Goal: Task Accomplishment & Management: Manage account settings

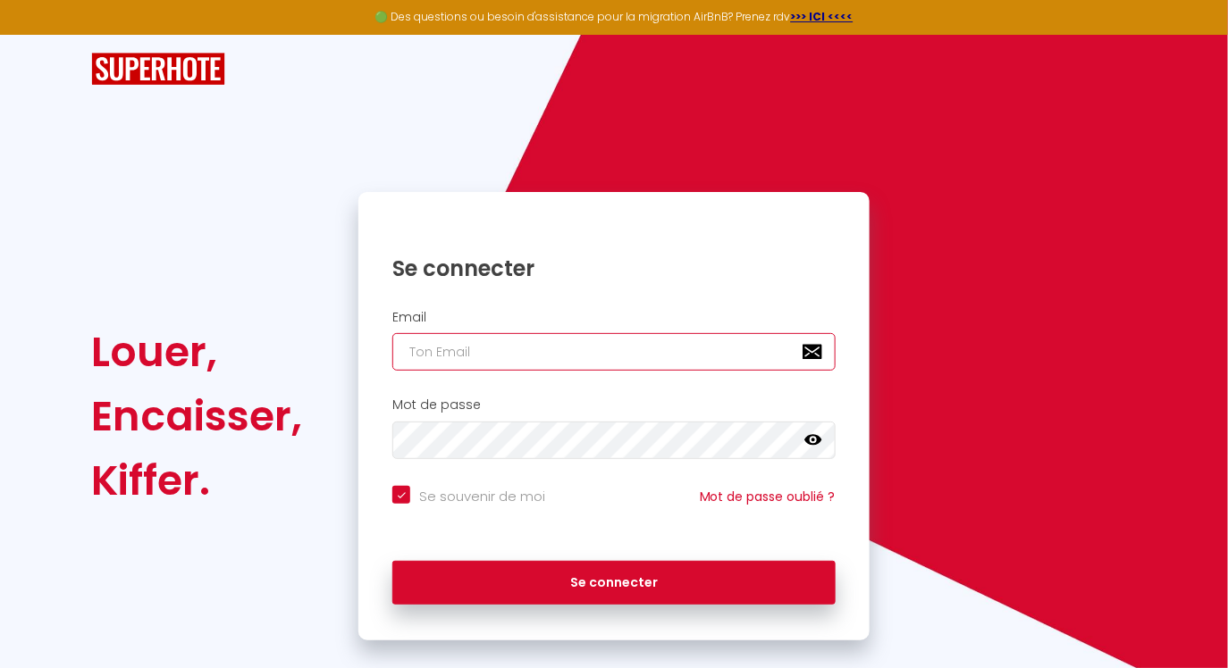
click at [430, 362] on input "email" at bounding box center [613, 352] width 443 height 38
click at [415, 351] on input "email" at bounding box center [613, 352] width 443 height 38
type input "b"
checkbox input "true"
type input "bn"
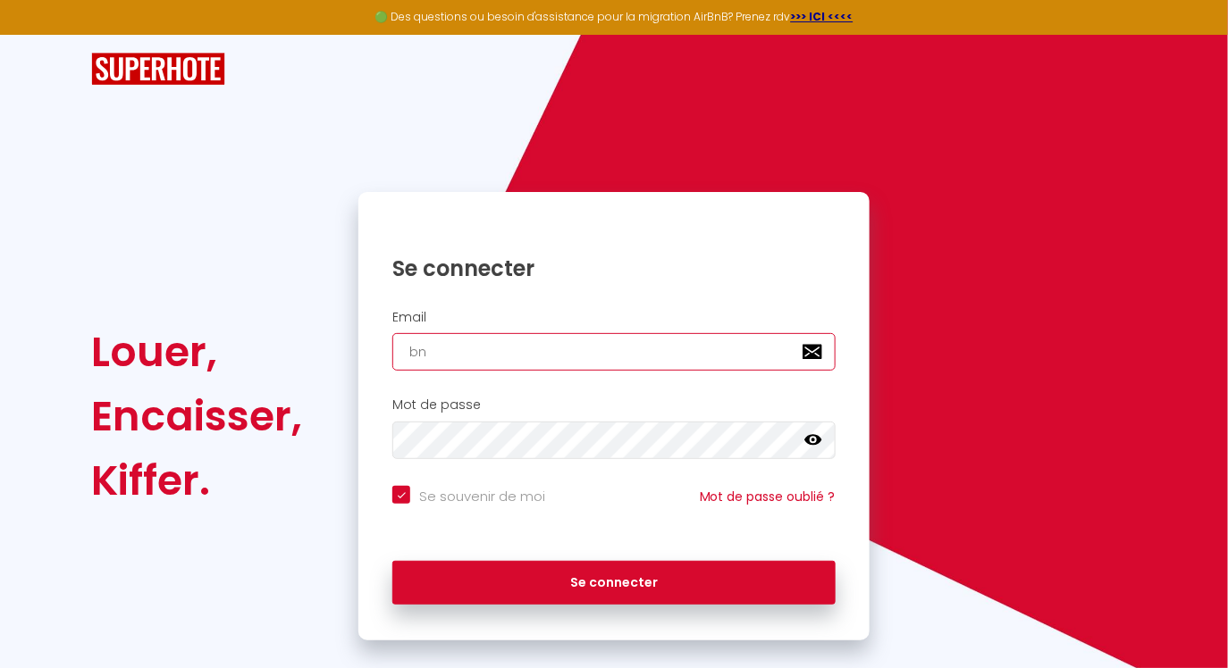
checkbox input "true"
type input "bnb"
checkbox input "true"
type input "bnba"
checkbox input "true"
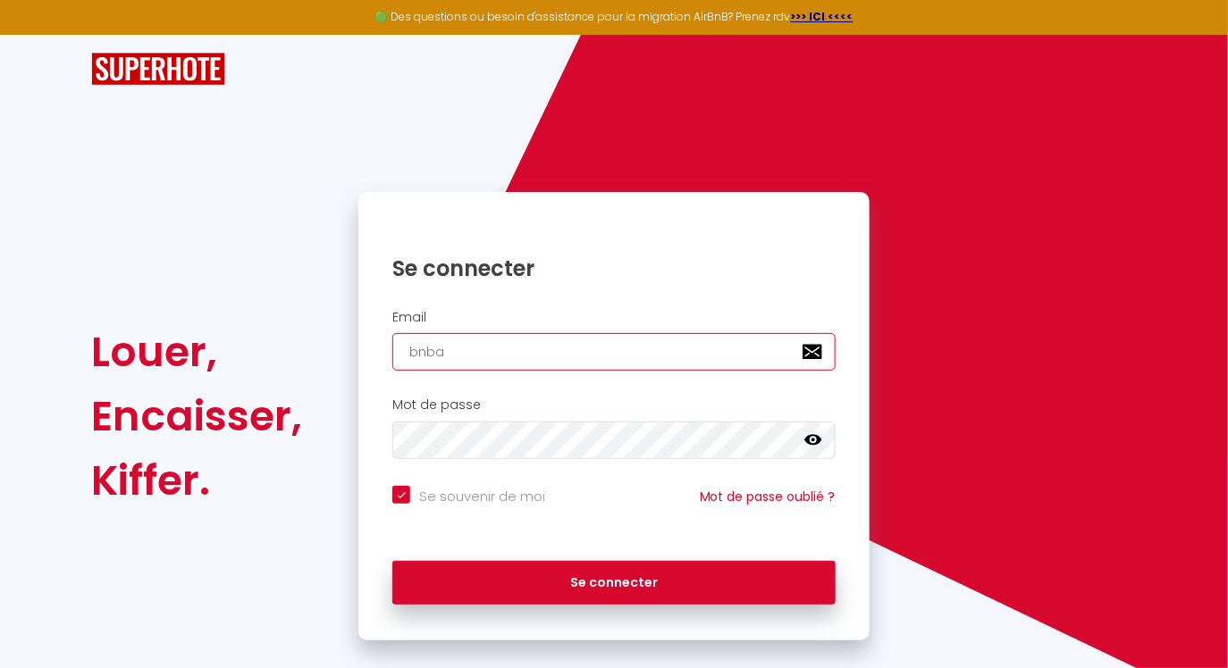
type input "bnbam"
checkbox input "true"
type input "bnbami"
checkbox input "true"
type input "bnbamie"
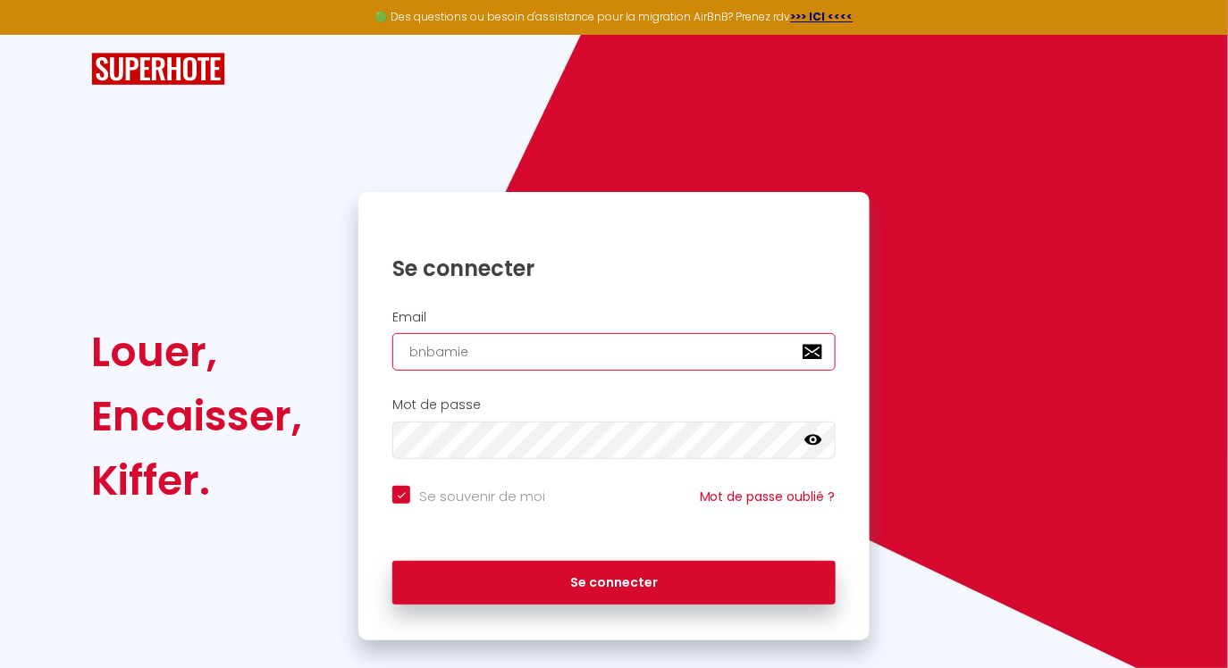
checkbox input "true"
type input "bnbamien"
checkbox input "true"
type input "bnbamiens"
checkbox input "true"
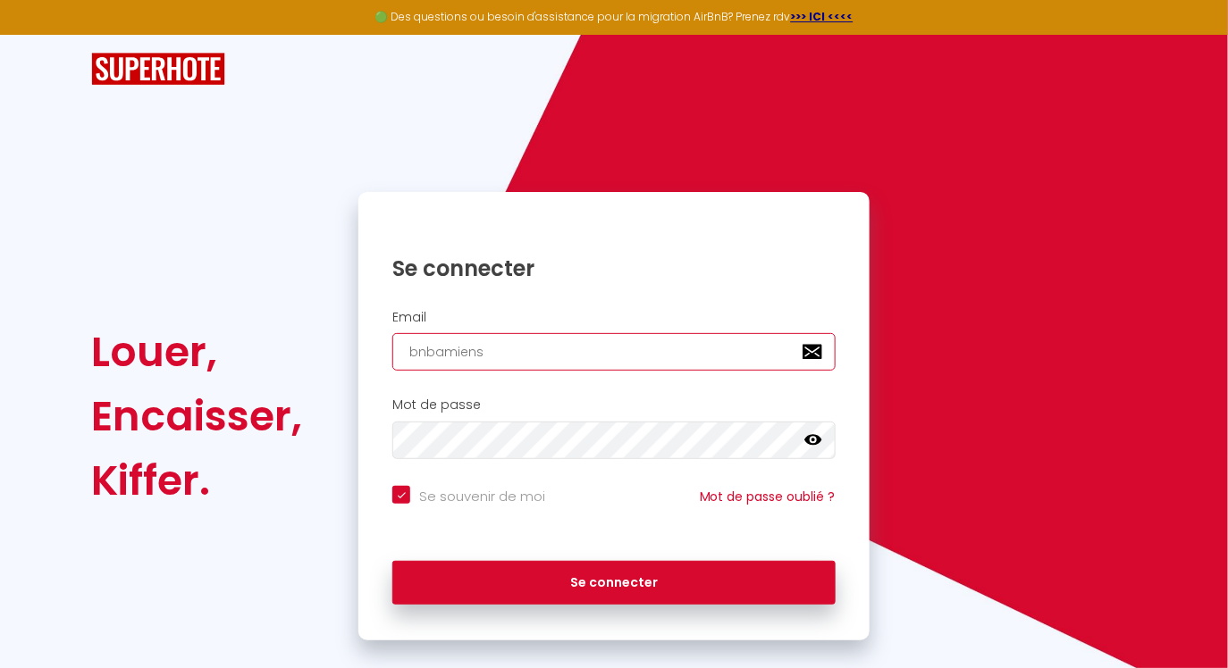
type input "bnbamiens@"
checkbox input "true"
type input "bnbamiens@g"
checkbox input "true"
type input "bnbamiens@gm"
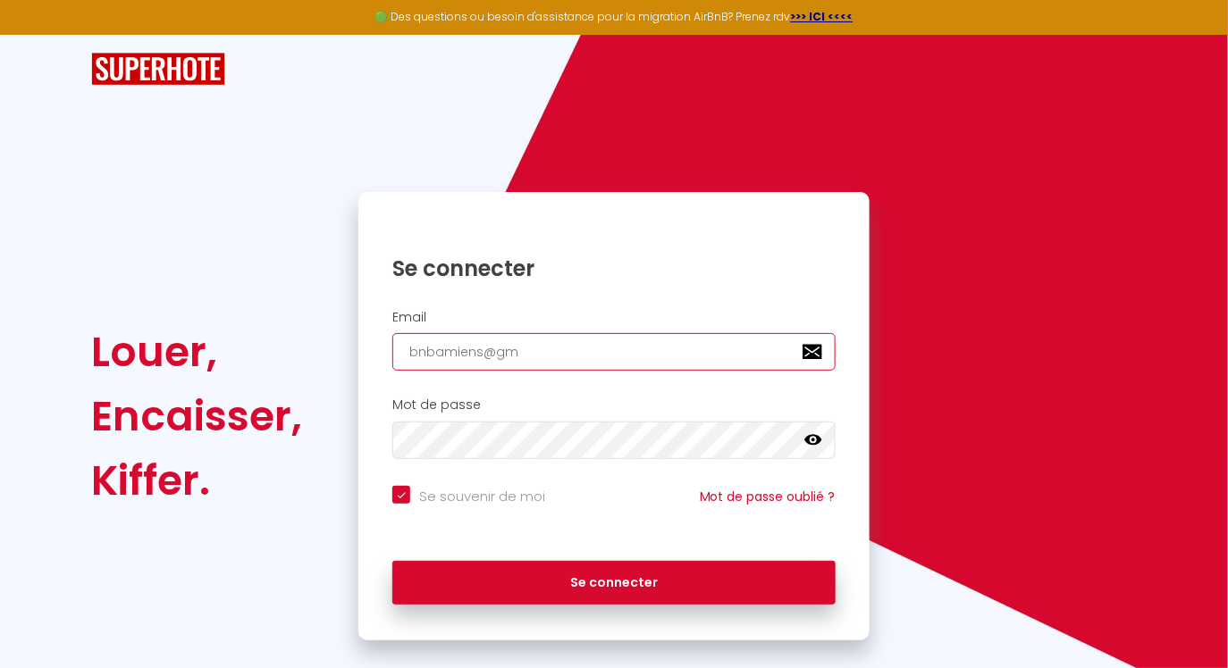
checkbox input "true"
type input "bnbamiens@gma"
checkbox input "true"
type input "bnbamiens@gmai"
checkbox input "true"
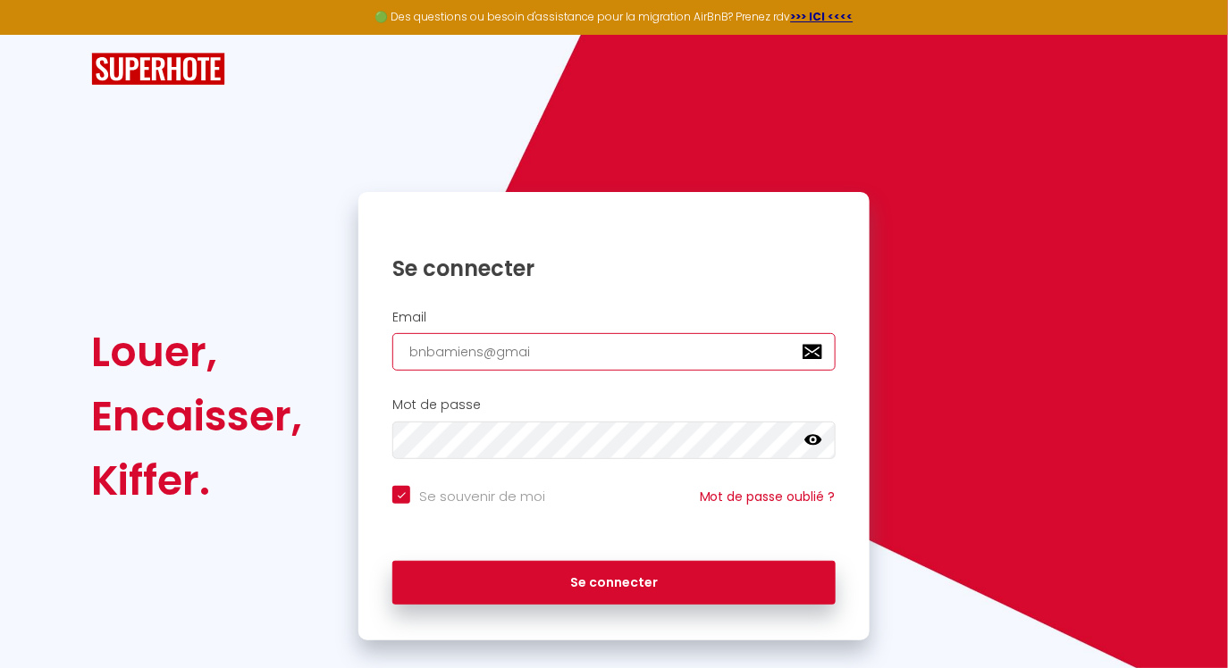
type input "bnbamiens@gmail"
checkbox input "true"
type input "bnbamiens@gmail."
checkbox input "true"
type input "bnbamiens@gmail.c"
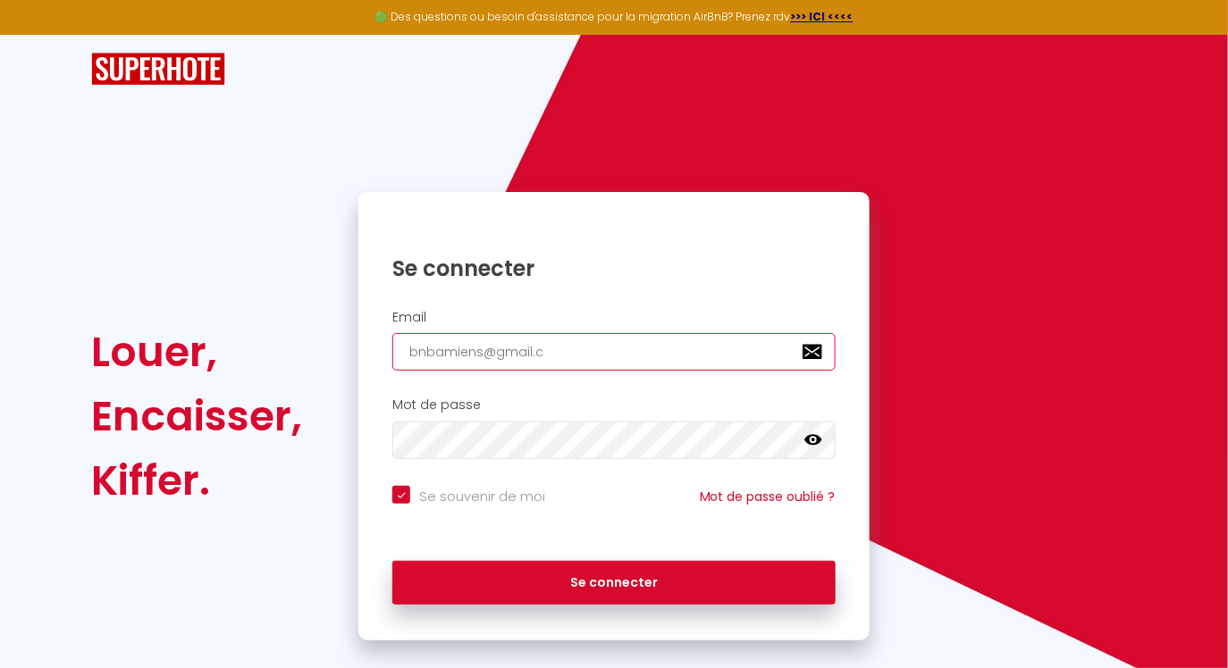
checkbox input "true"
type input "bnbamiens@gmail.co"
checkbox input "true"
type input "bnbamiens@gmail.com"
checkbox input "true"
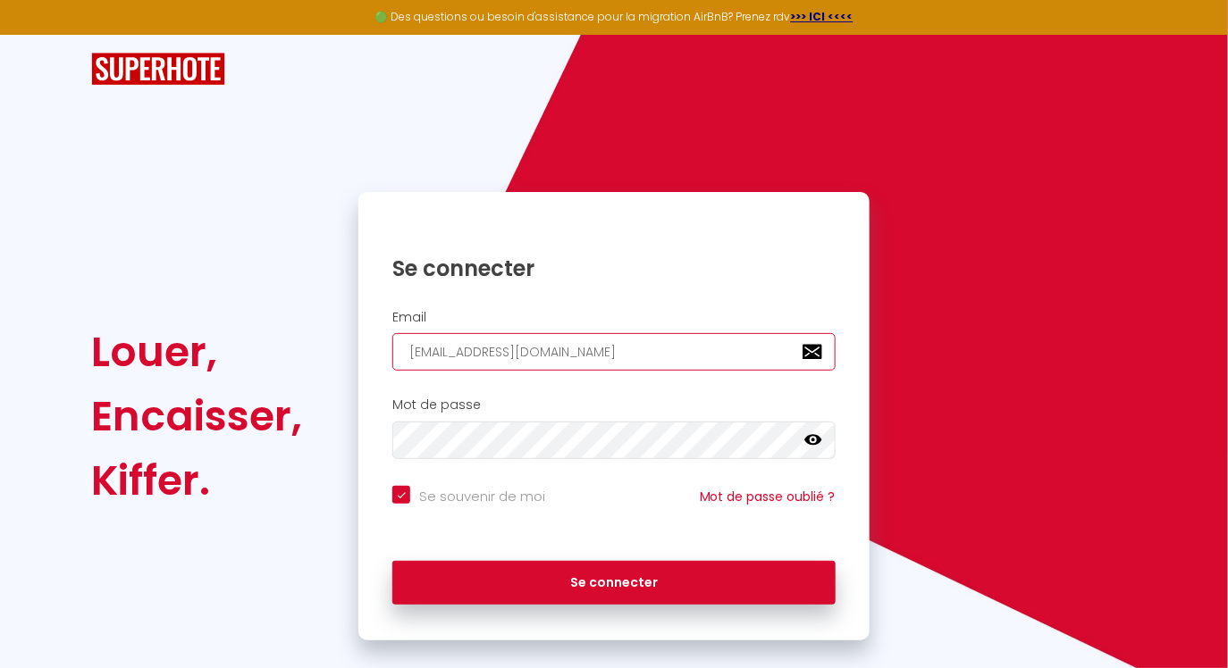
type input "bnbamiens@gmail.com"
click at [418, 460] on div "Mot de passe false" at bounding box center [613, 433] width 511 height 88
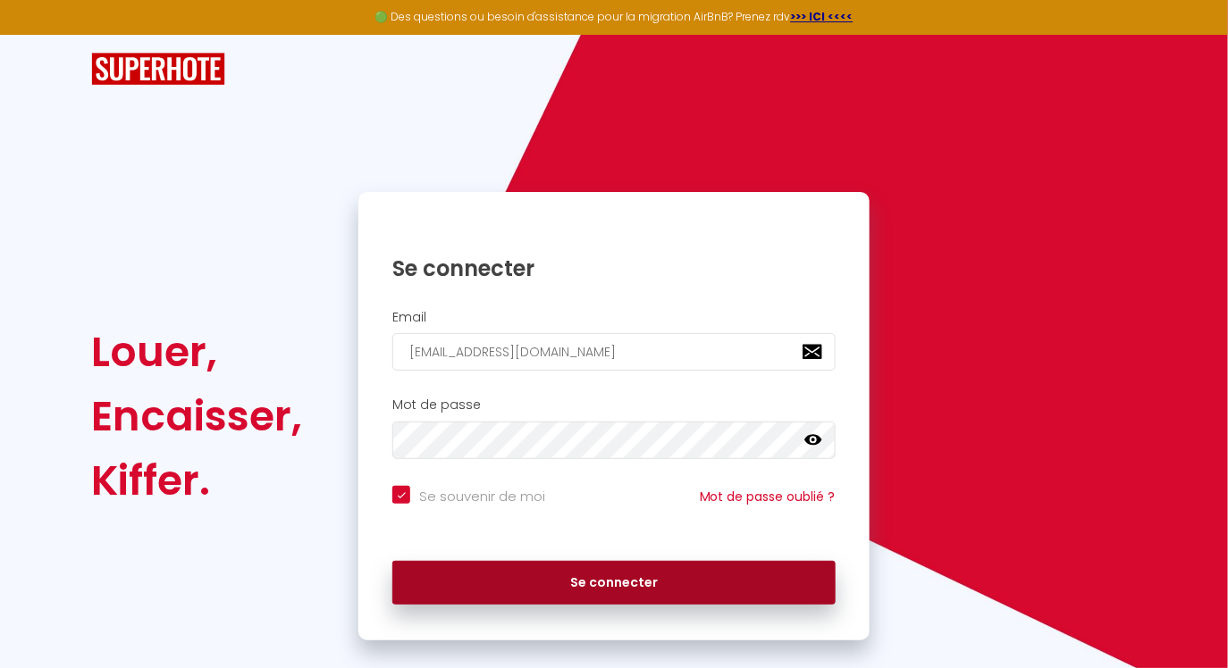
click at [546, 581] on button "Se connecter" at bounding box center [613, 583] width 443 height 45
checkbox input "true"
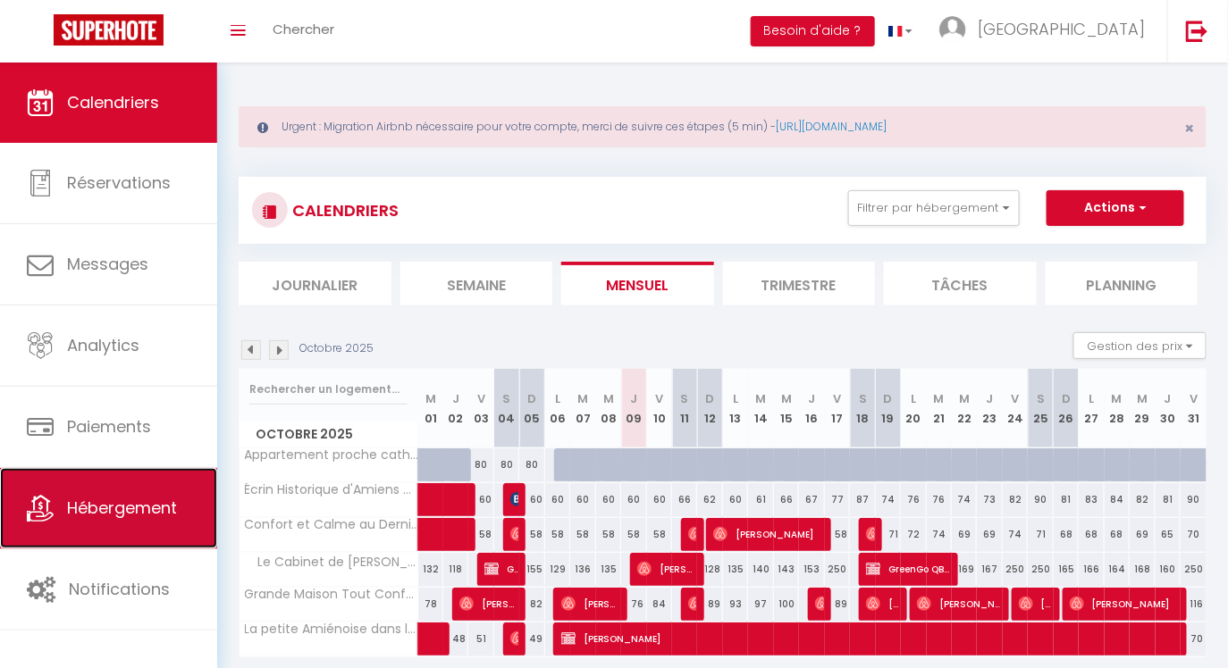
click at [153, 511] on span "Hébergement" at bounding box center [122, 508] width 110 height 22
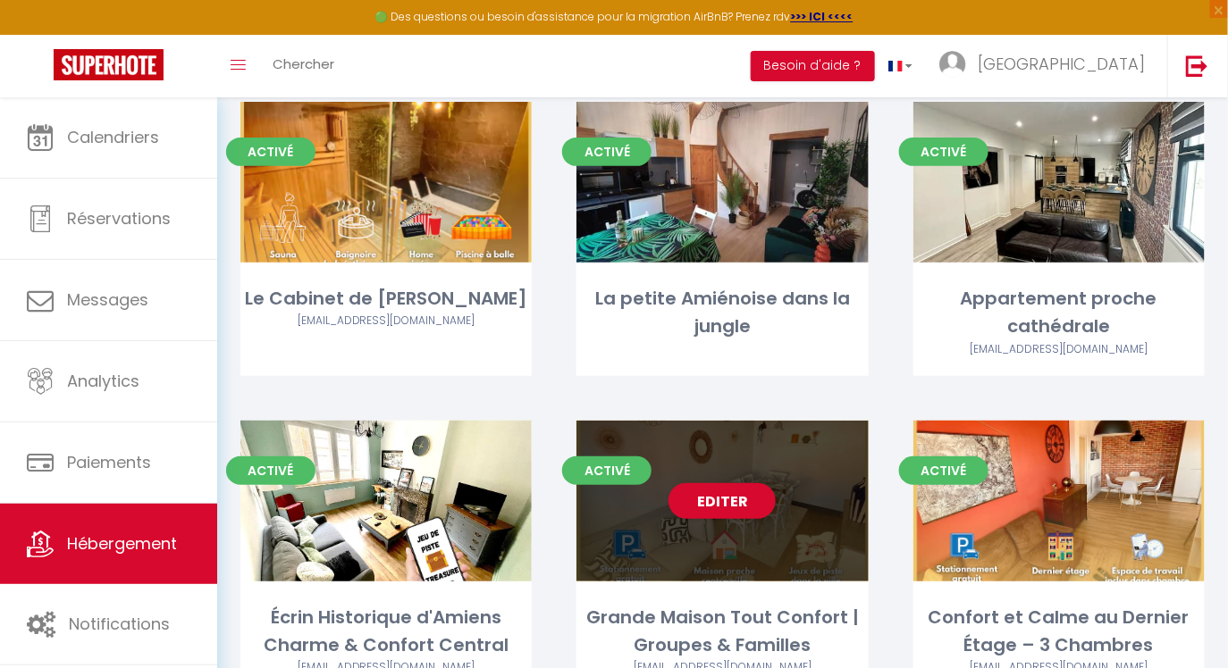
scroll to position [204, 0]
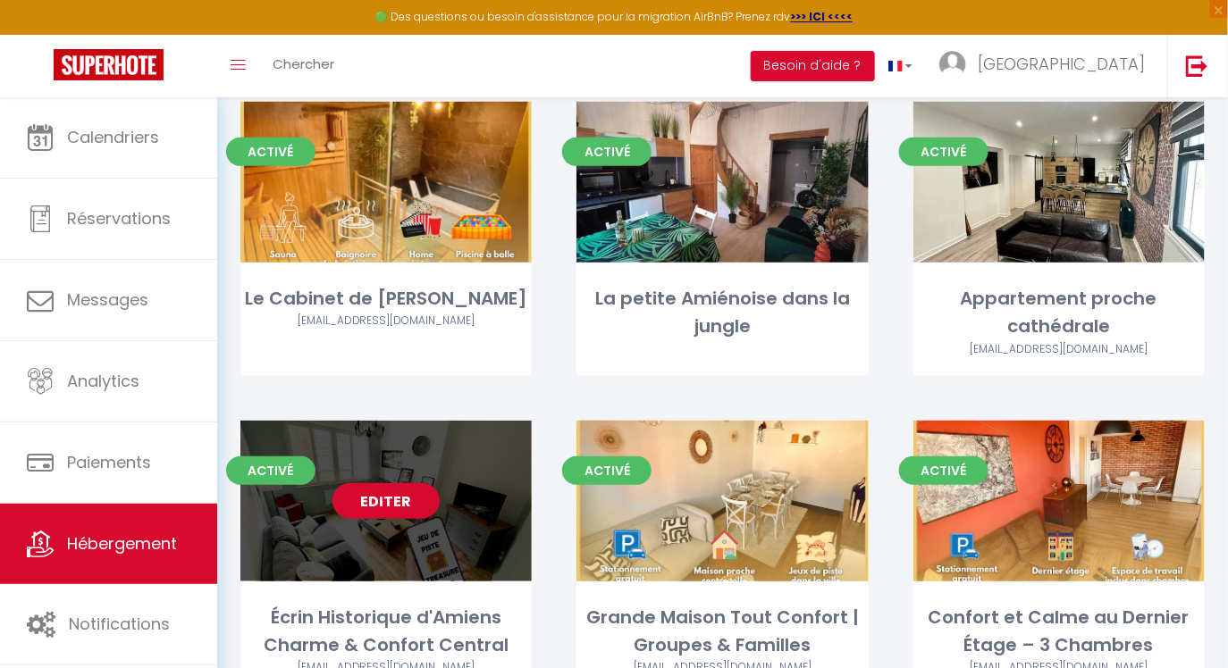
click at [400, 496] on link "Editer" at bounding box center [385, 501] width 107 height 36
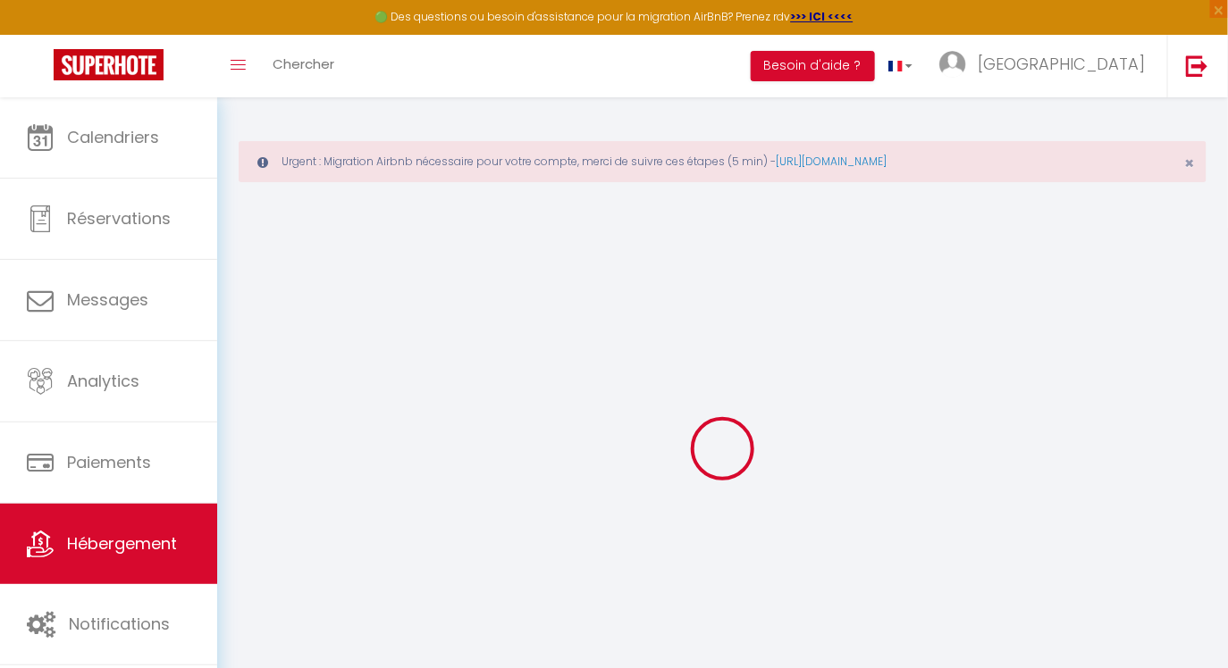
select select
select select "+ 19 %"
select select "+ 60 %"
select select
checkbox input "false"
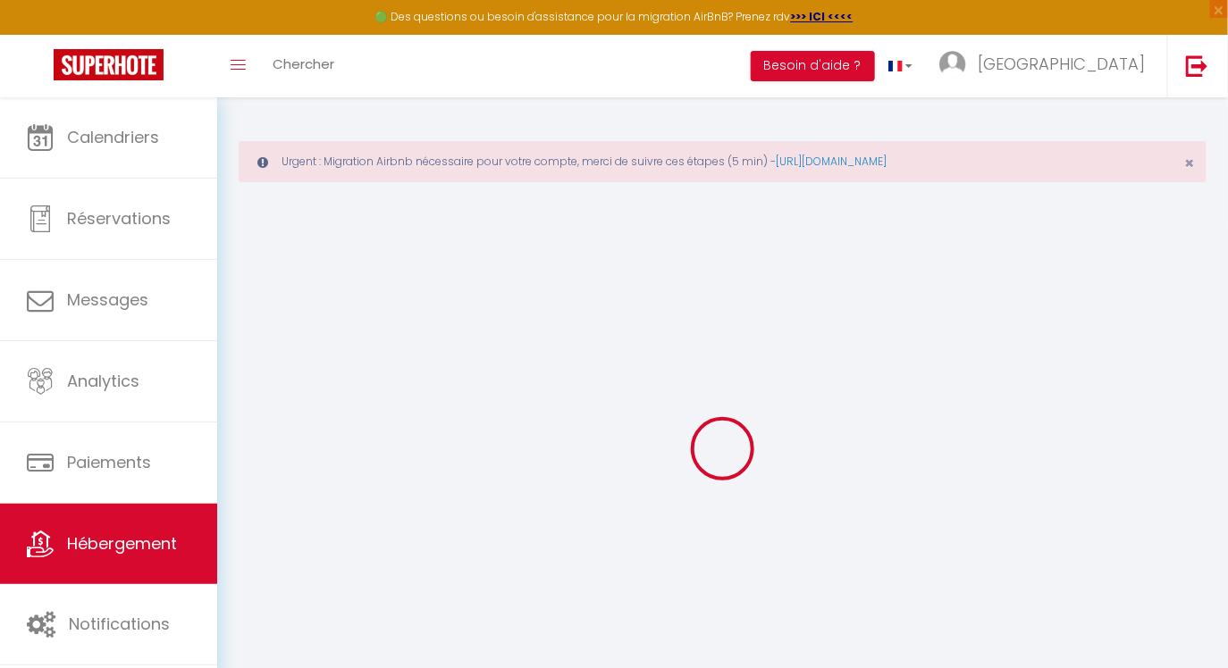
checkbox input "true"
checkbox input "false"
select select
select select "14:00"
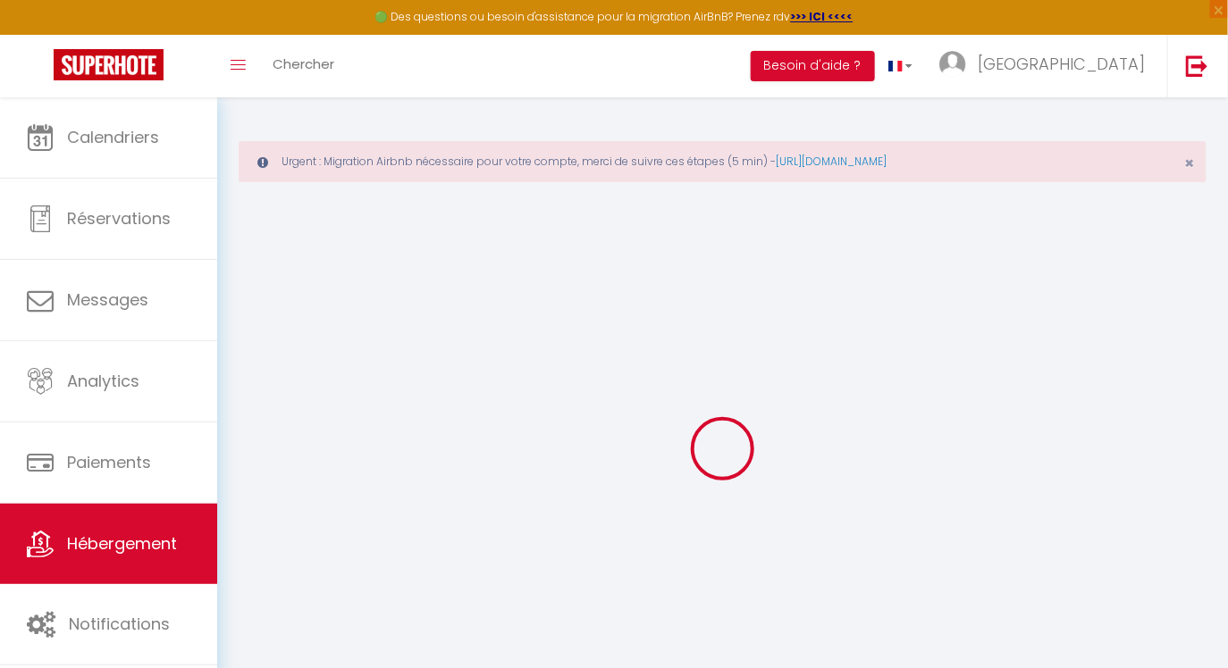
select select
select select "11:00"
select select "30"
select select "120"
select select "well_reviewed_guests"
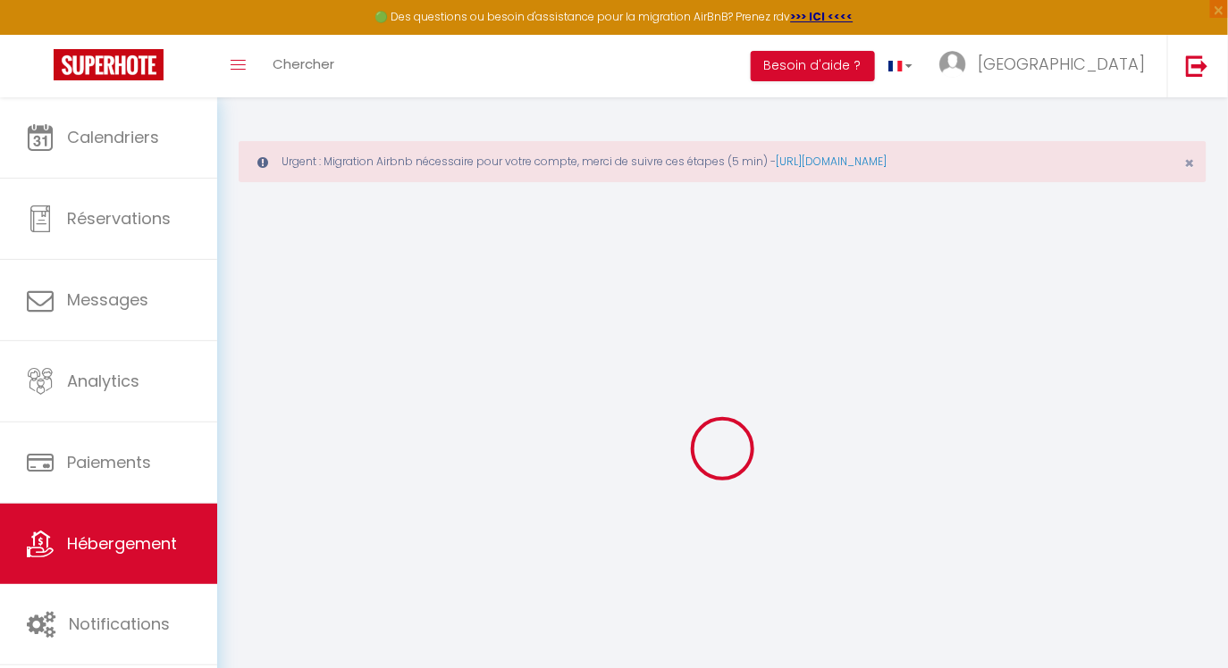
select select "EUR"
select select
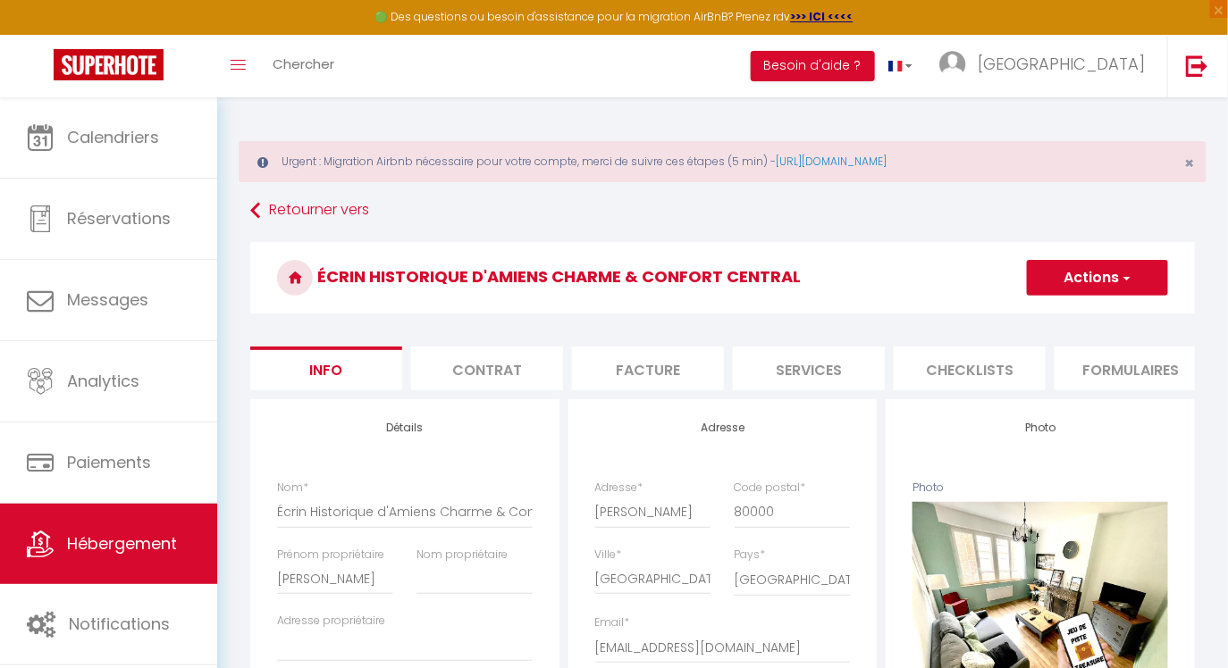
click at [946, 370] on li "Checklists" at bounding box center [969, 369] width 152 height 44
select select
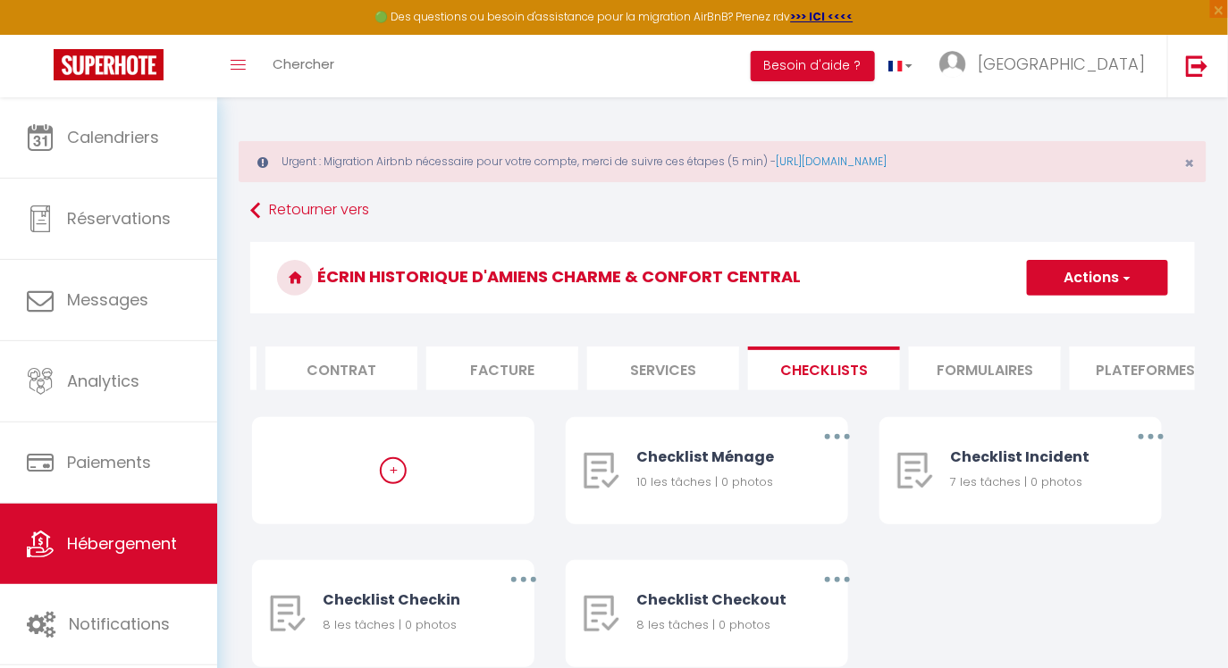
scroll to position [0, 326]
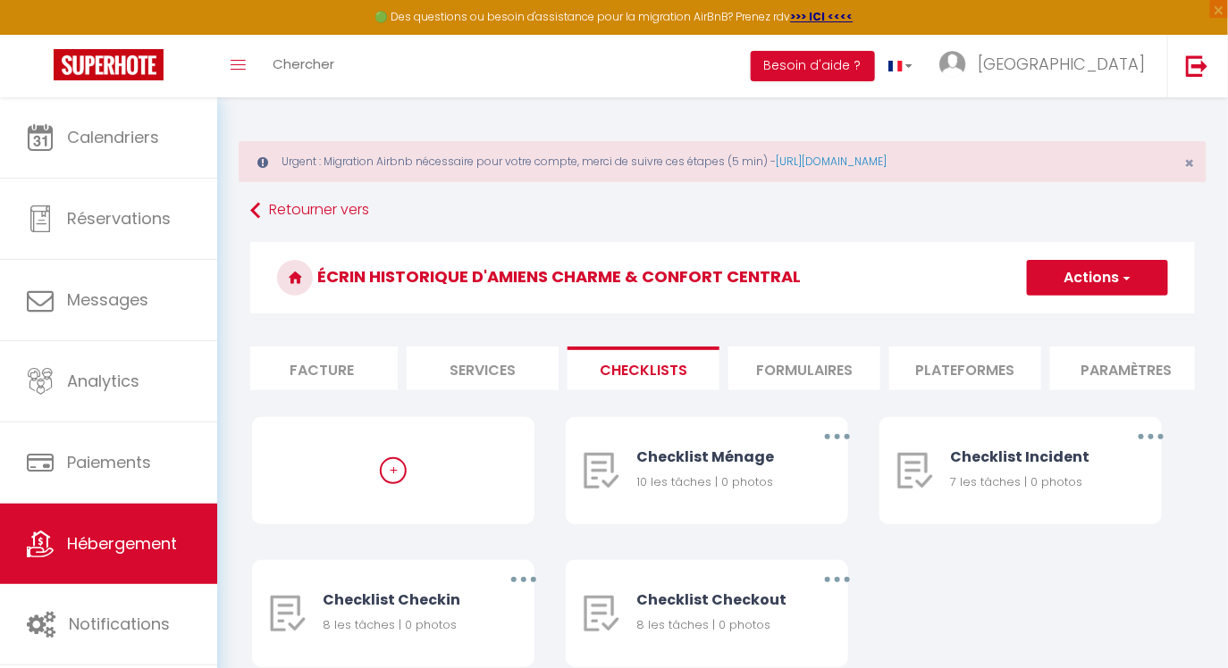
click at [965, 370] on li "Plateformes" at bounding box center [965, 369] width 152 height 44
select select
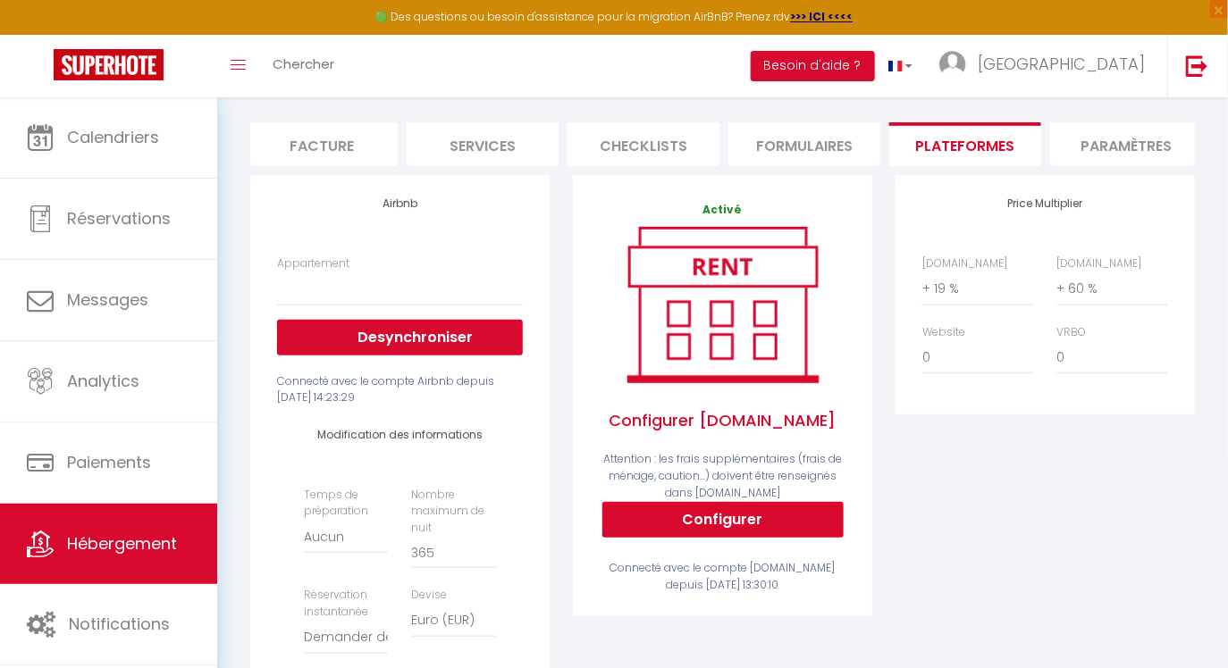
scroll to position [227, 0]
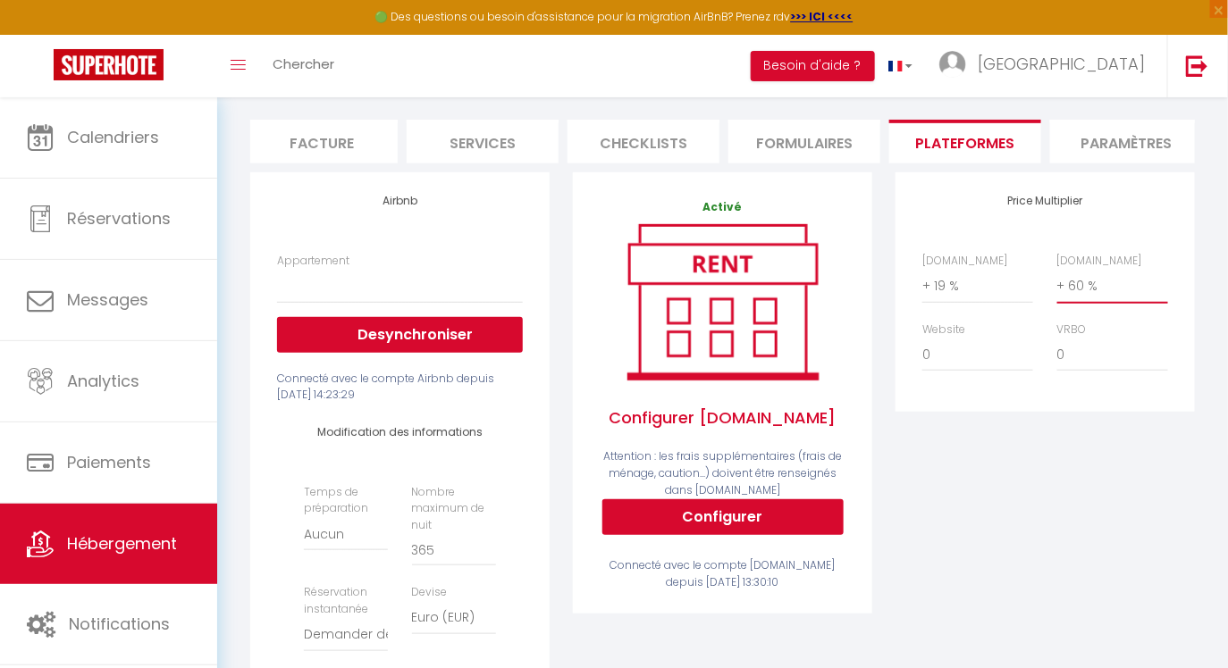
click at [1099, 288] on select "0 + 1 % + 2 % + 3 % + 4 % + 5 % + 6 % + 7 % + 8 % + 9 %" at bounding box center [1112, 286] width 111 height 34
select select "+ 50 %"
click at [1057, 269] on select "0 + 1 % + 2 % + 3 % + 4 % + 5 % + 6 % + 7 % + 8 % + 9 %" at bounding box center [1112, 286] width 111 height 34
select select
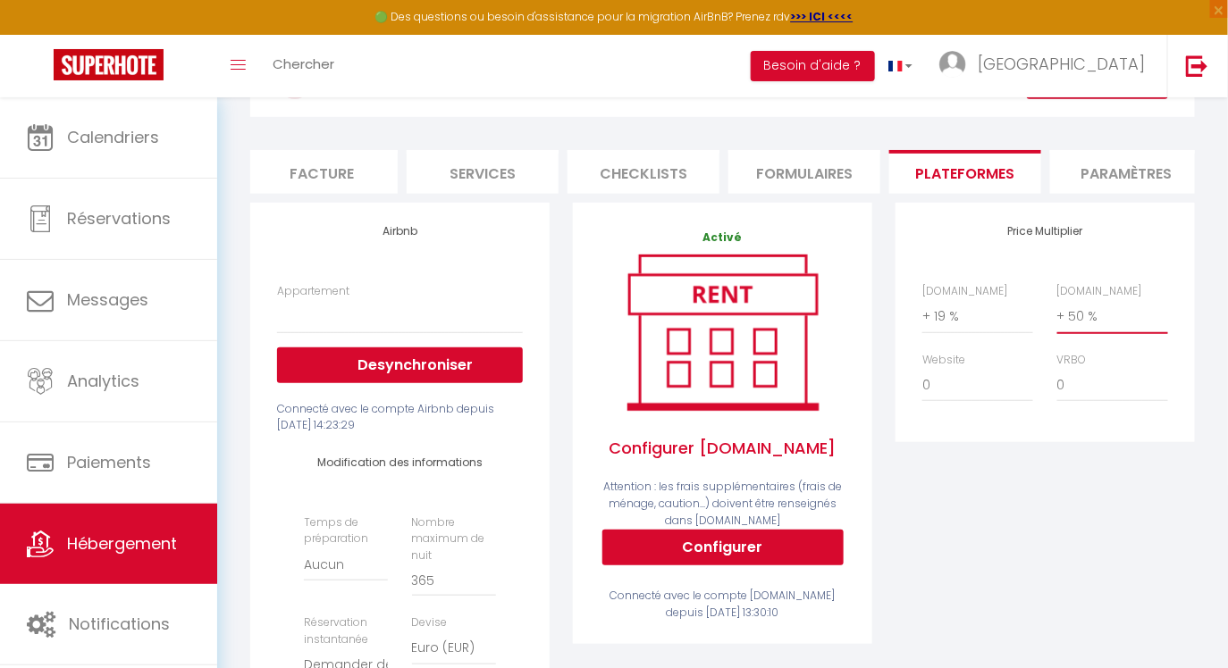
scroll to position [188, 0]
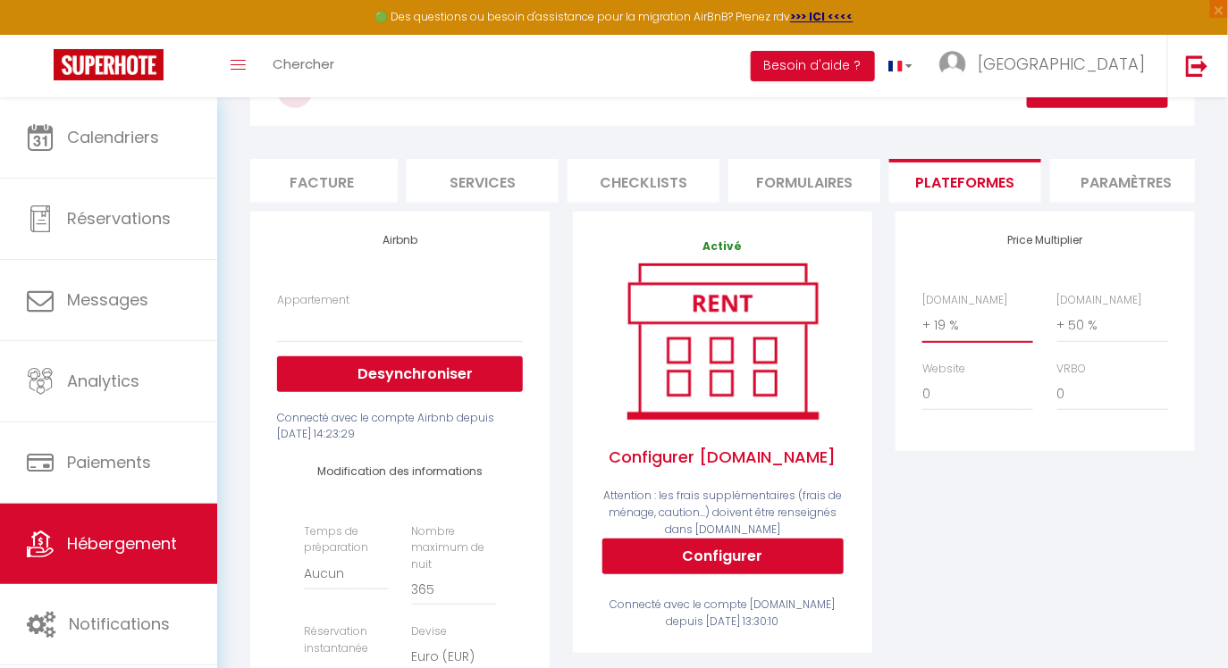
click at [978, 323] on select "0 + 1 % + 2 % + 3 % + 4 % + 5 % + 6 % + 7 % + 8 % + 9 %" at bounding box center [977, 325] width 111 height 34
click at [1083, 325] on select "0 + 1 % + 2 % + 3 % + 4 % + 5 % + 6 % + 7 % + 8 % + 9 %" at bounding box center [1112, 325] width 111 height 34
click at [1057, 308] on select "0 + 1 % + 2 % + 3 % + 4 % + 5 % + 6 % + 7 % + 8 % + 9 %" at bounding box center [1112, 325] width 111 height 34
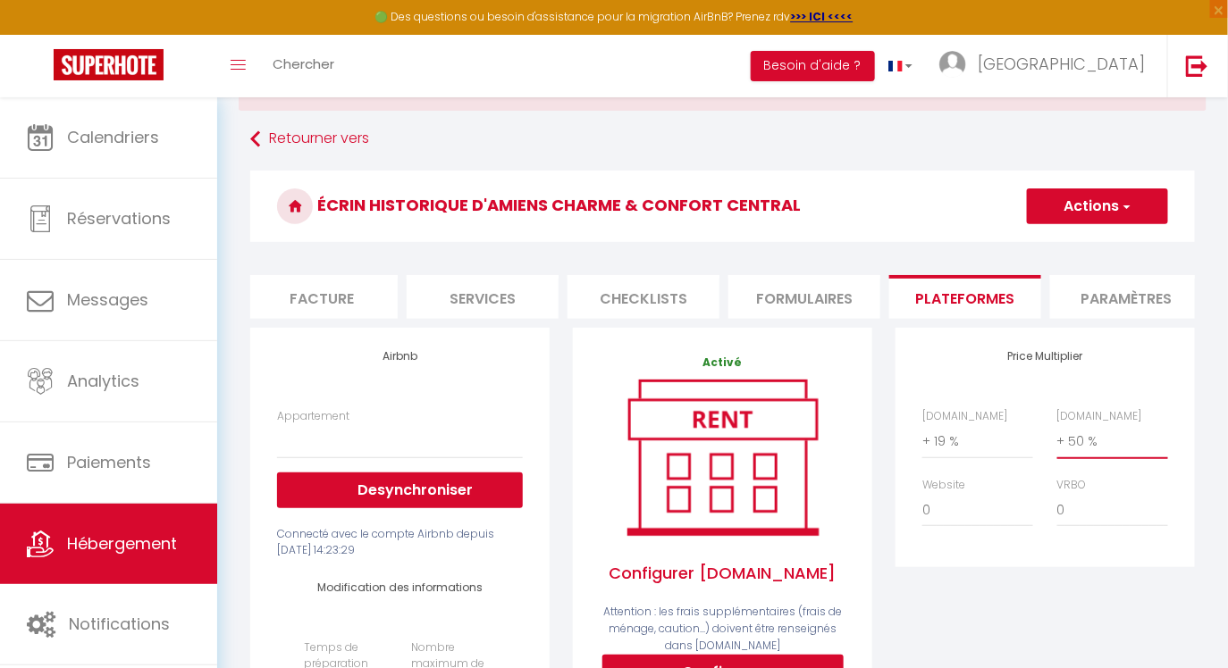
scroll to position [0, 0]
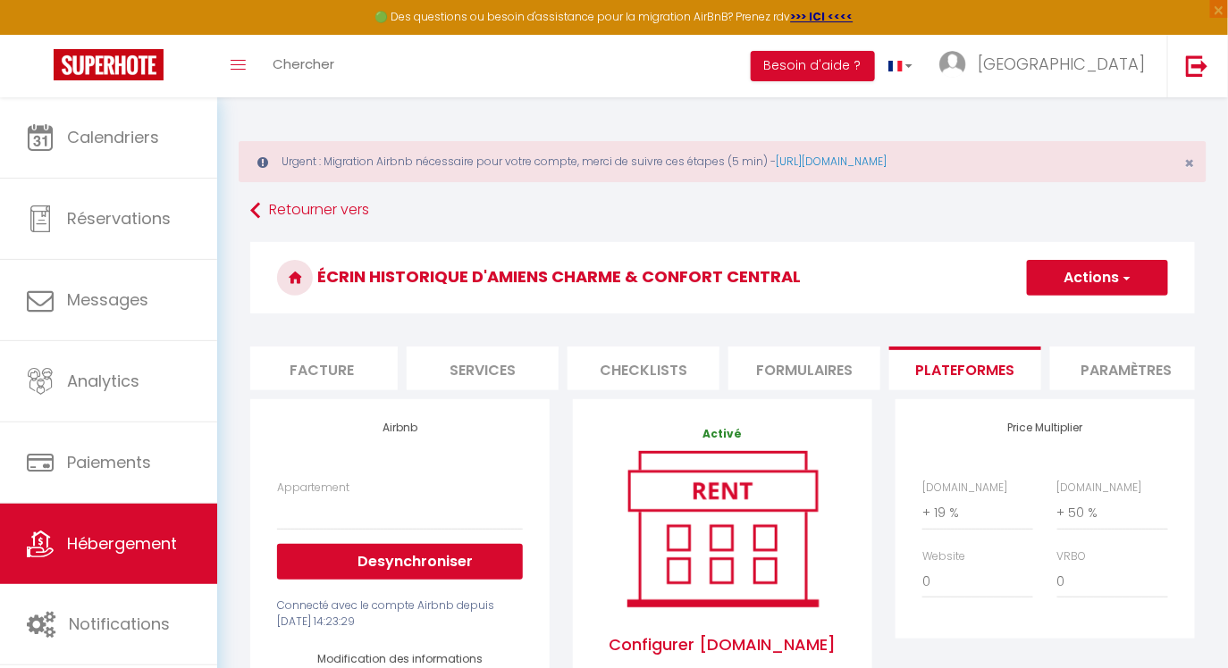
click at [1094, 284] on button "Actions" at bounding box center [1097, 278] width 141 height 36
click at [1047, 315] on link "Enregistrer" at bounding box center [1096, 317] width 141 height 23
select select
select select "well_reviewed_guests"
select select "EUR"
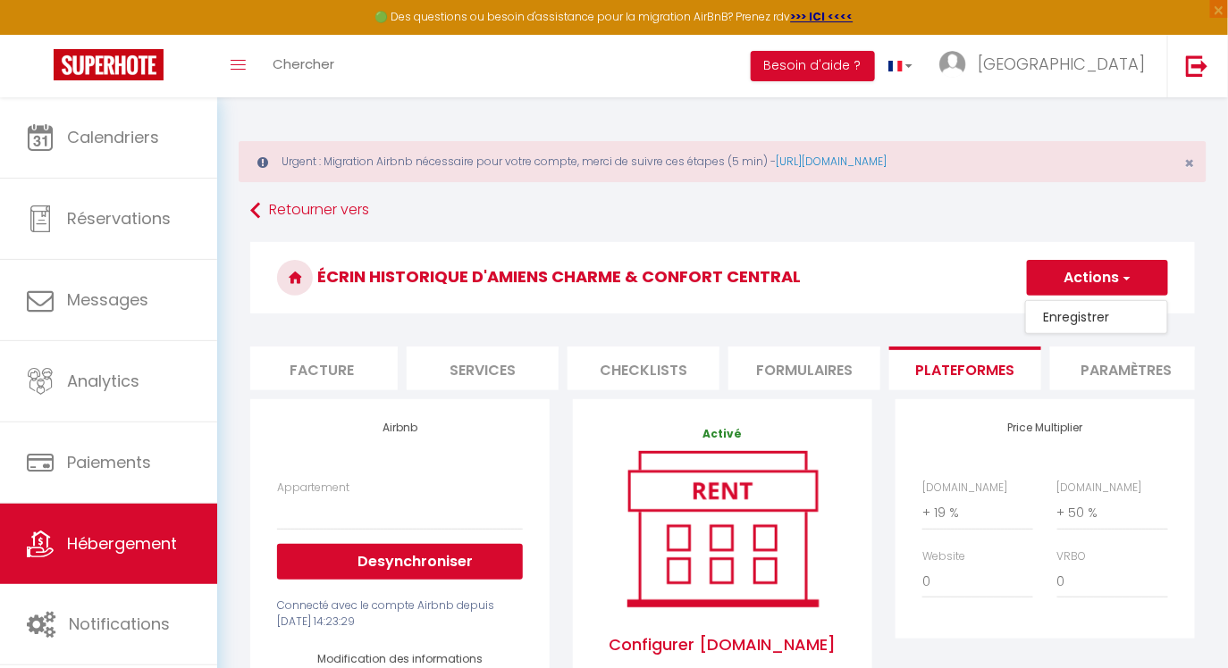
select select
